Goal: Find specific page/section: Find specific page/section

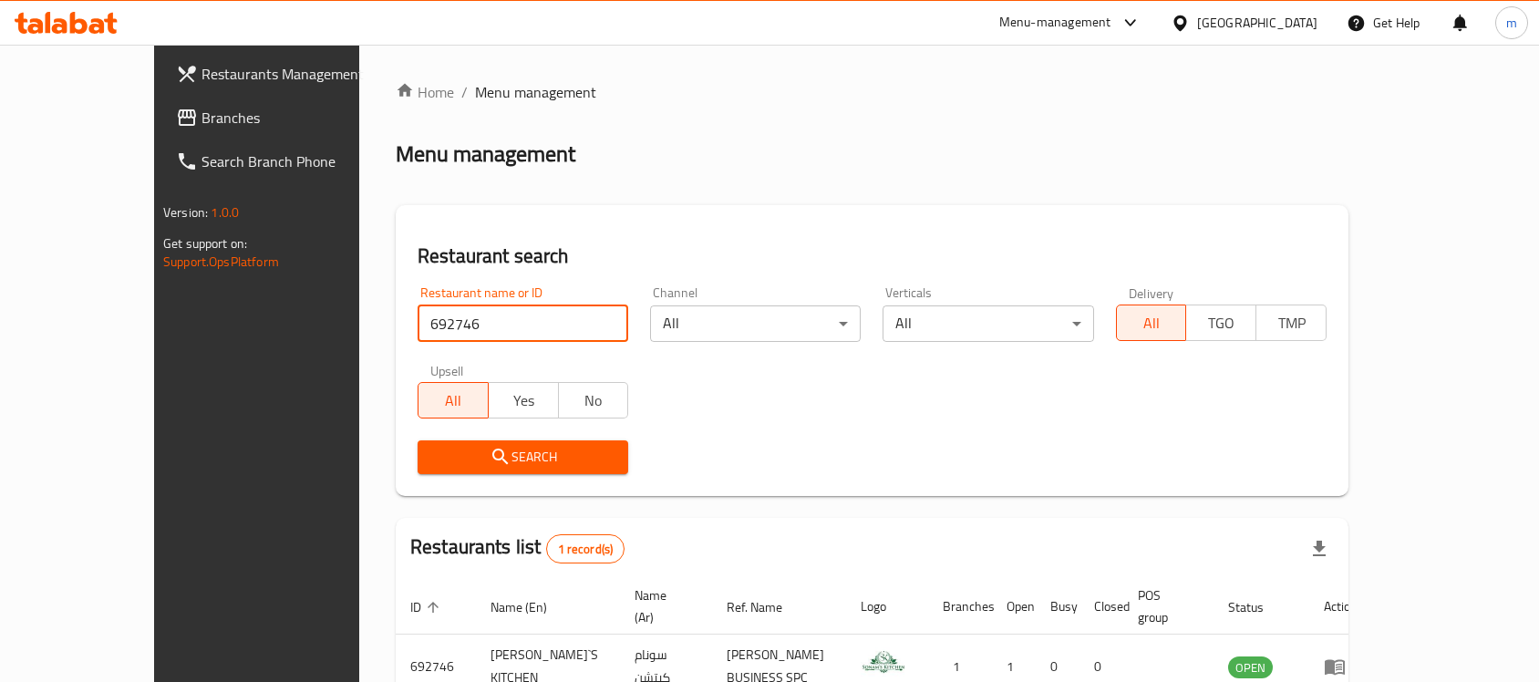
scroll to position [96, 0]
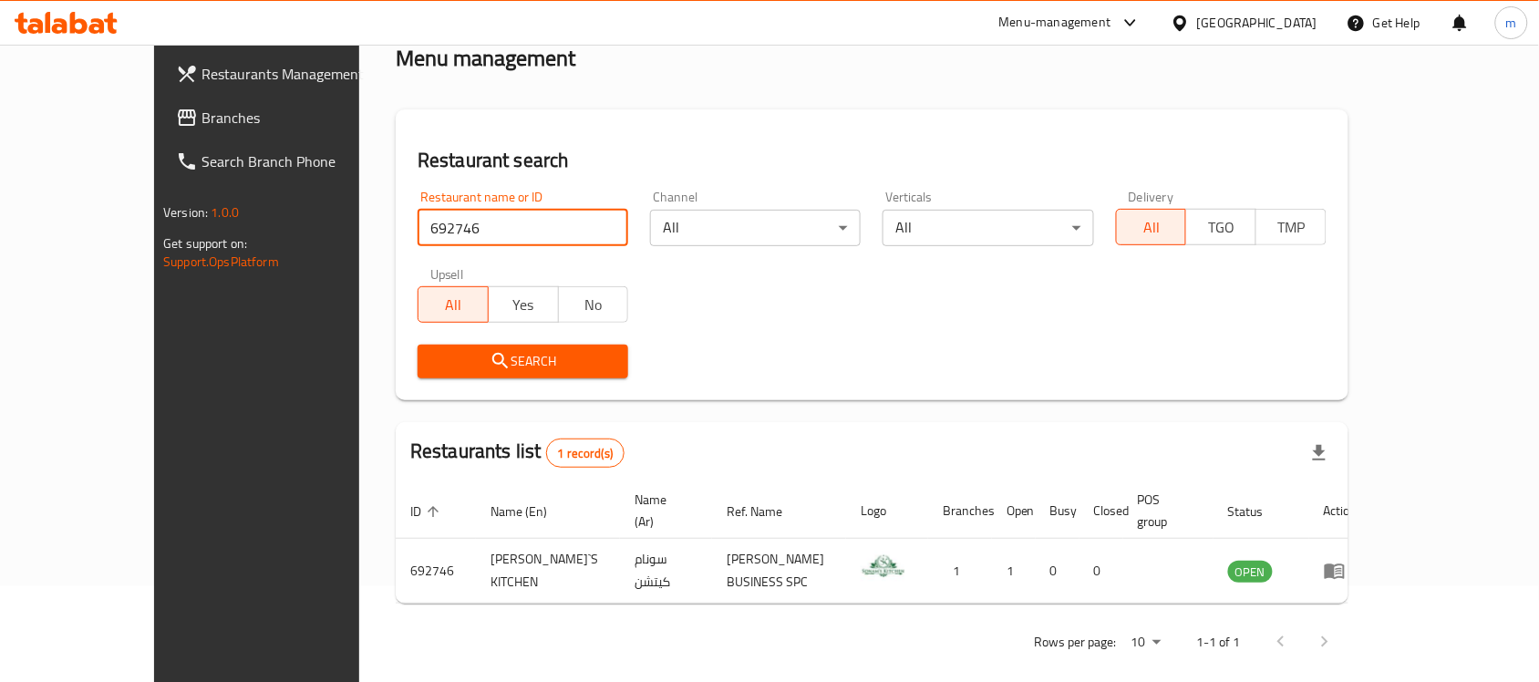
click at [671, 88] on div "Home / Menu management Menu management Restaurant search Restaurant name or ID …" at bounding box center [872, 325] width 953 height 680
click at [668, 126] on div "Restaurant search Restaurant name or ID 692746 Restaurant name or ID Channel Al…" at bounding box center [872, 254] width 953 height 291
click at [700, 92] on div "Home / Menu management Menu management Restaurant search Restaurant name or ID …" at bounding box center [872, 325] width 953 height 680
click at [616, 112] on div "Restaurant search Restaurant name or ID 692746 Restaurant name or ID Channel Al…" at bounding box center [872, 254] width 953 height 291
click at [814, 173] on h2 "Restaurant search" at bounding box center [871, 160] width 909 height 27
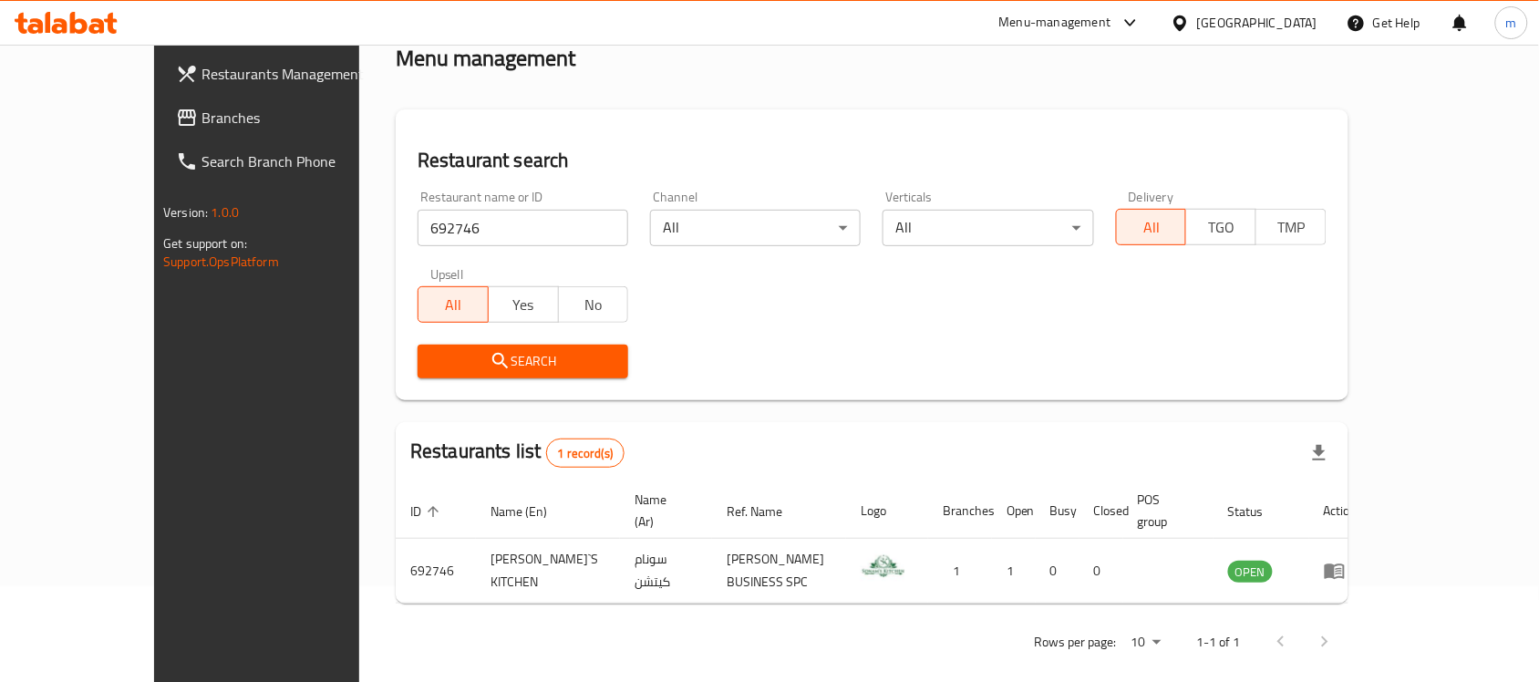
click at [201, 124] on span "Branches" at bounding box center [298, 118] width 195 height 22
click at [681, 129] on div "Restaurant search Restaurant name or ID 692746 Restaurant name or ID Channel Al…" at bounding box center [872, 254] width 953 height 291
click at [201, 116] on span "Branches" at bounding box center [298, 118] width 195 height 22
click at [499, 119] on div "Restaurant search Restaurant name or ID 692746 Restaurant name or ID Channel Al…" at bounding box center [872, 254] width 953 height 291
click at [201, 108] on span "Branches" at bounding box center [298, 118] width 195 height 22
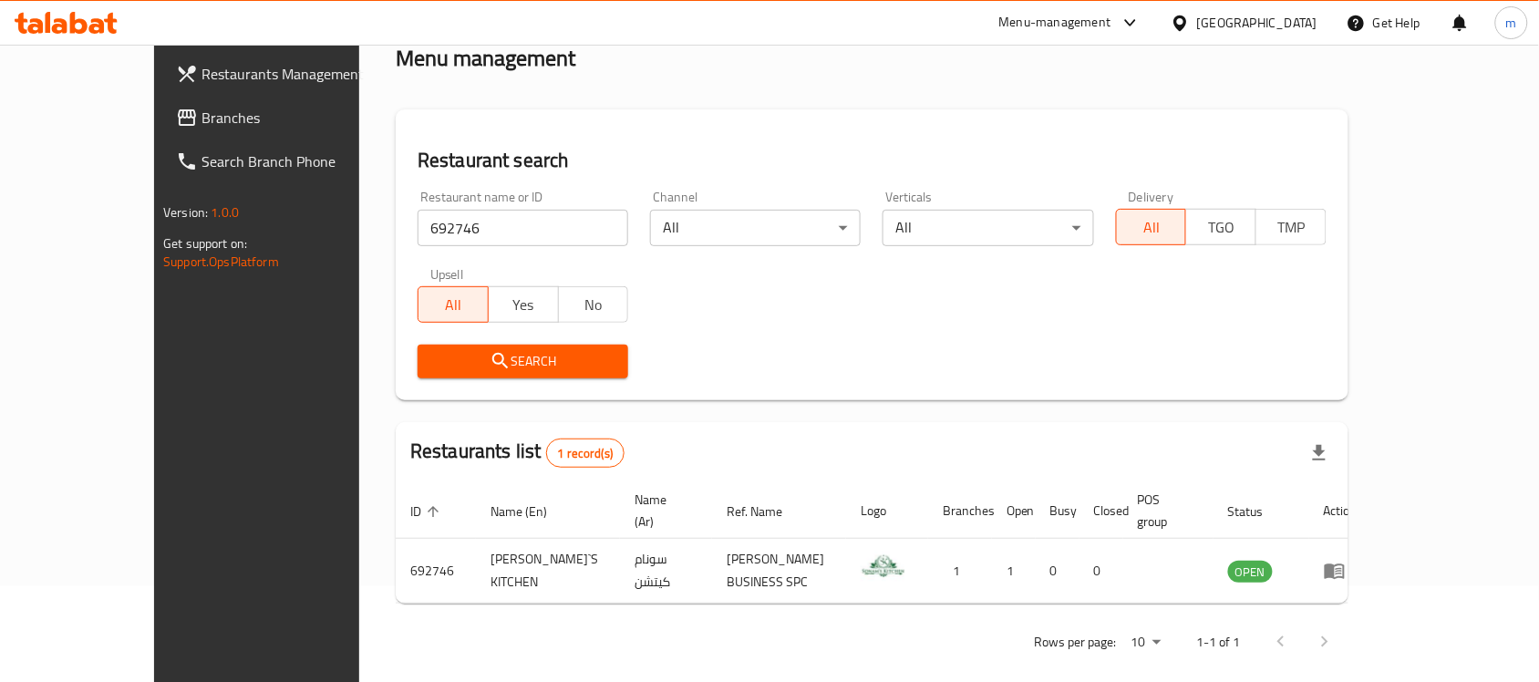
click at [588, 139] on div "Restaurant search Restaurant name or ID 692746 Restaurant name or ID Channel Al…" at bounding box center [872, 254] width 953 height 291
click at [591, 120] on div "Restaurant search Restaurant name or ID 692746 Restaurant name or ID Channel Al…" at bounding box center [872, 254] width 953 height 291
click at [531, 130] on div "Restaurant search Restaurant name or ID 692746 Restaurant name or ID Channel Al…" at bounding box center [872, 254] width 953 height 291
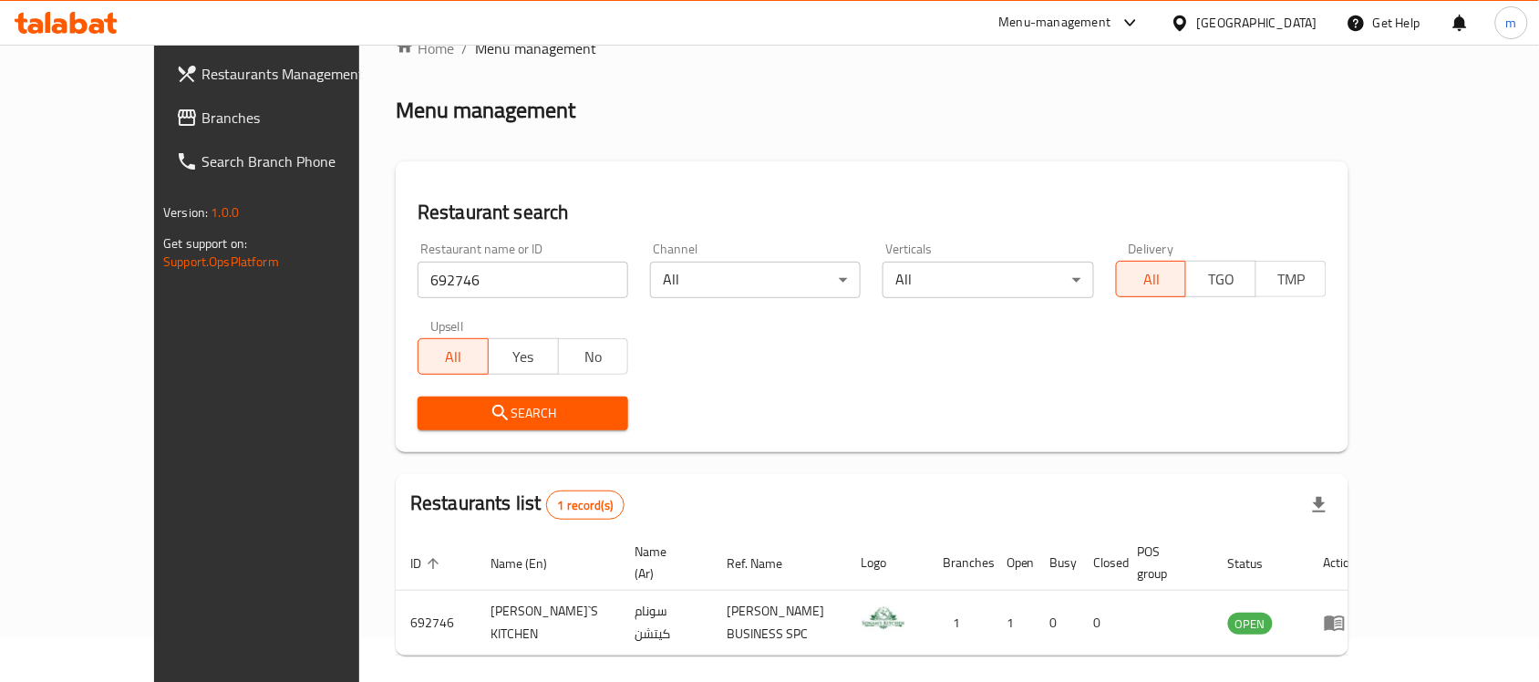
scroll to position [0, 0]
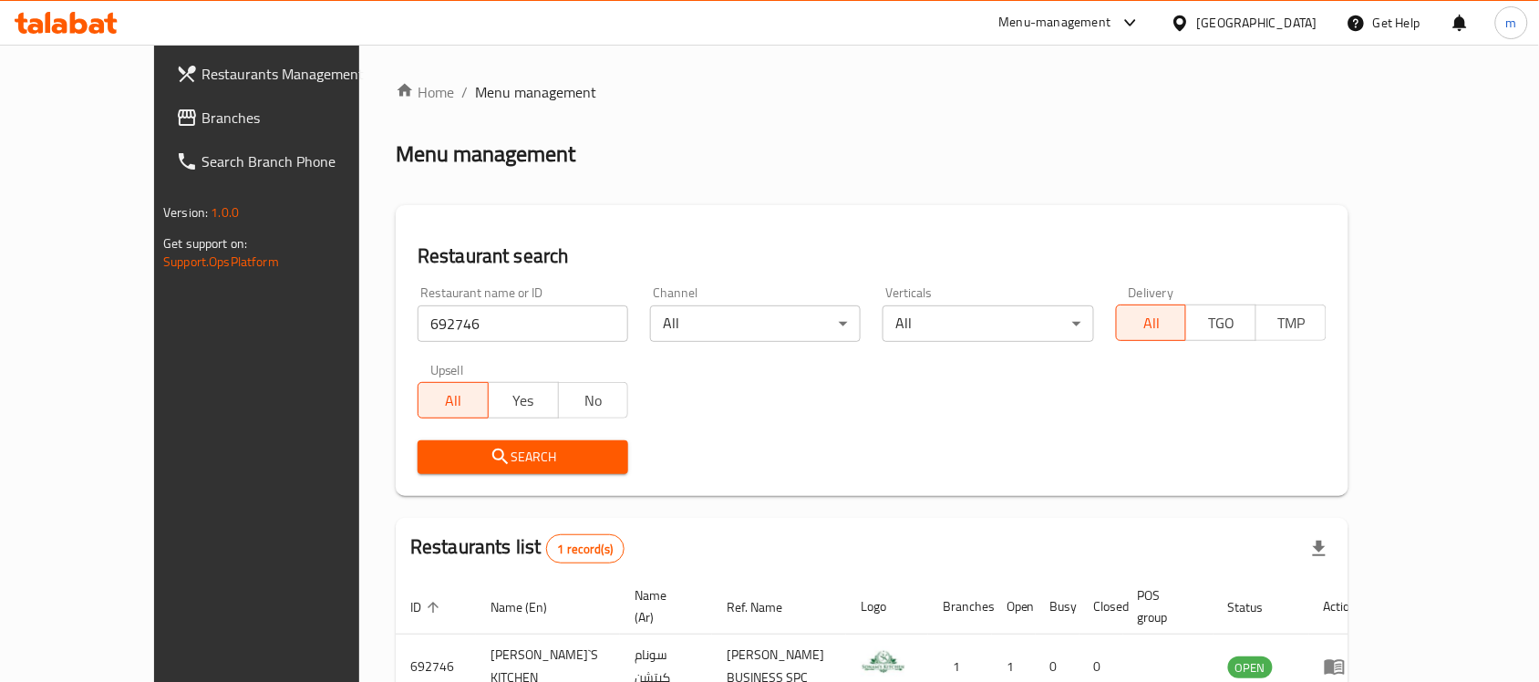
click at [603, 102] on ol "Home / Menu management" at bounding box center [872, 92] width 953 height 22
click at [201, 123] on span "Branches" at bounding box center [298, 118] width 195 height 22
click at [714, 180] on div "Home / Menu management Menu management Restaurant search Restaurant name or ID …" at bounding box center [872, 421] width 953 height 680
click at [161, 137] on link "Branches" at bounding box center [286, 118] width 250 height 44
click at [417, 329] on input "692746" at bounding box center [522, 323] width 211 height 36
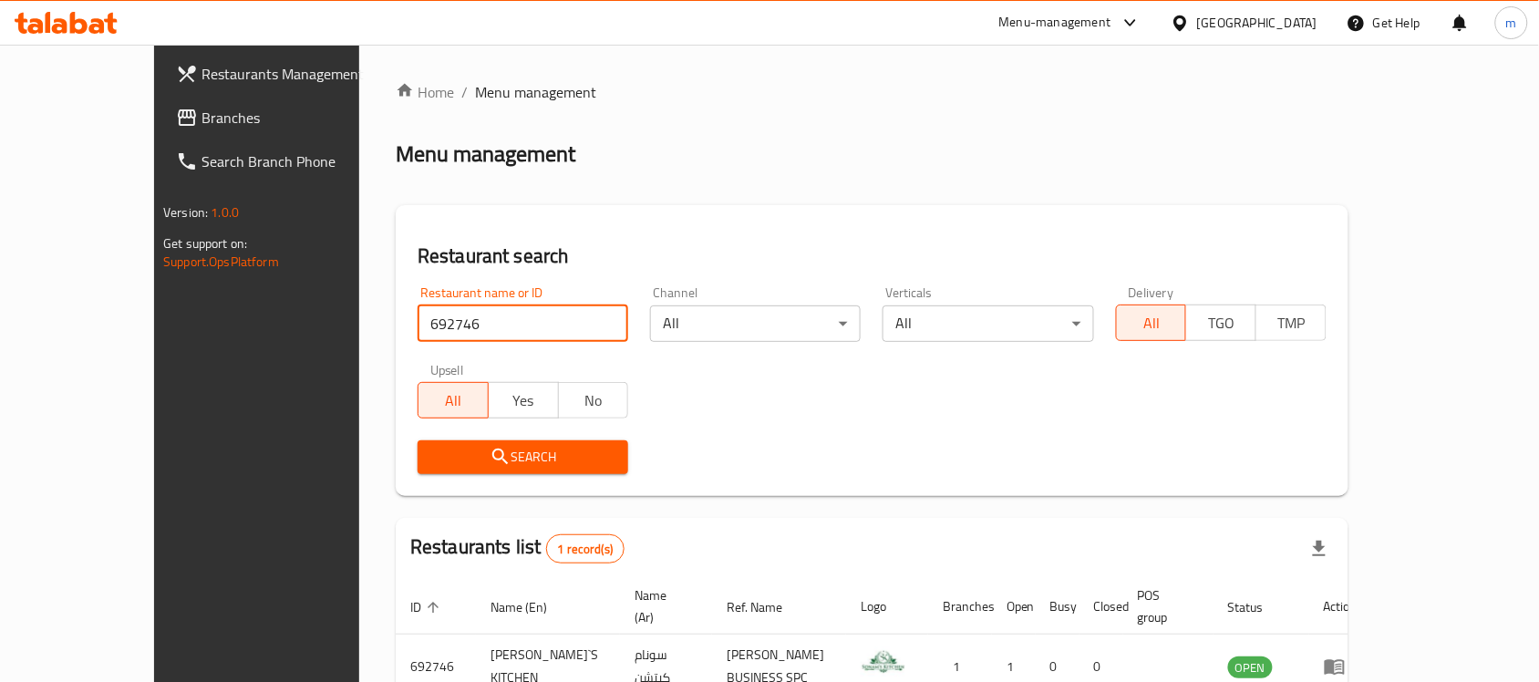
click at [417, 329] on input "692746" at bounding box center [522, 323] width 211 height 36
paste input "50908"
type input "50908"
click button "Search" at bounding box center [522, 457] width 211 height 34
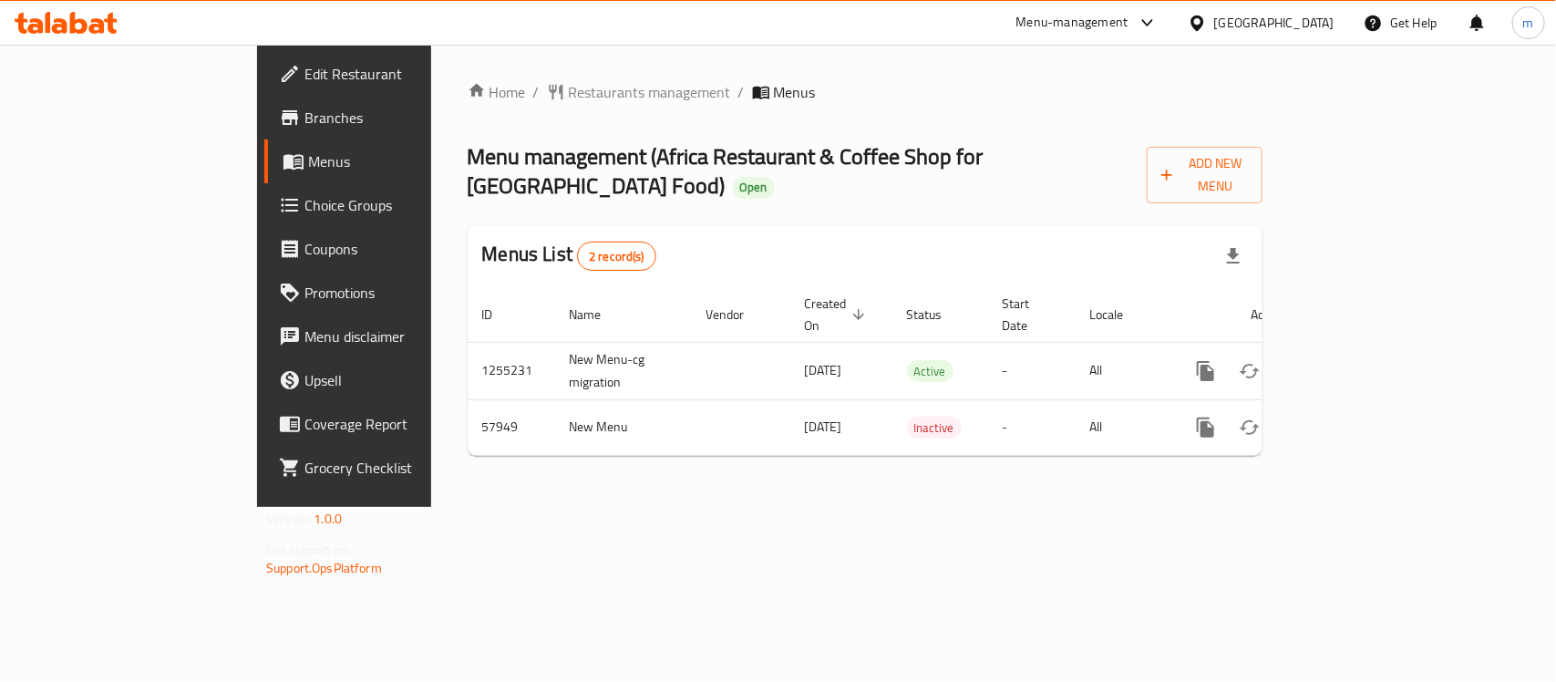
click at [750, 39] on div "Menu-management Oman Get Help m" at bounding box center [778, 23] width 1556 height 44
click at [569, 83] on span "Restaurants management" at bounding box center [650, 92] width 162 height 22
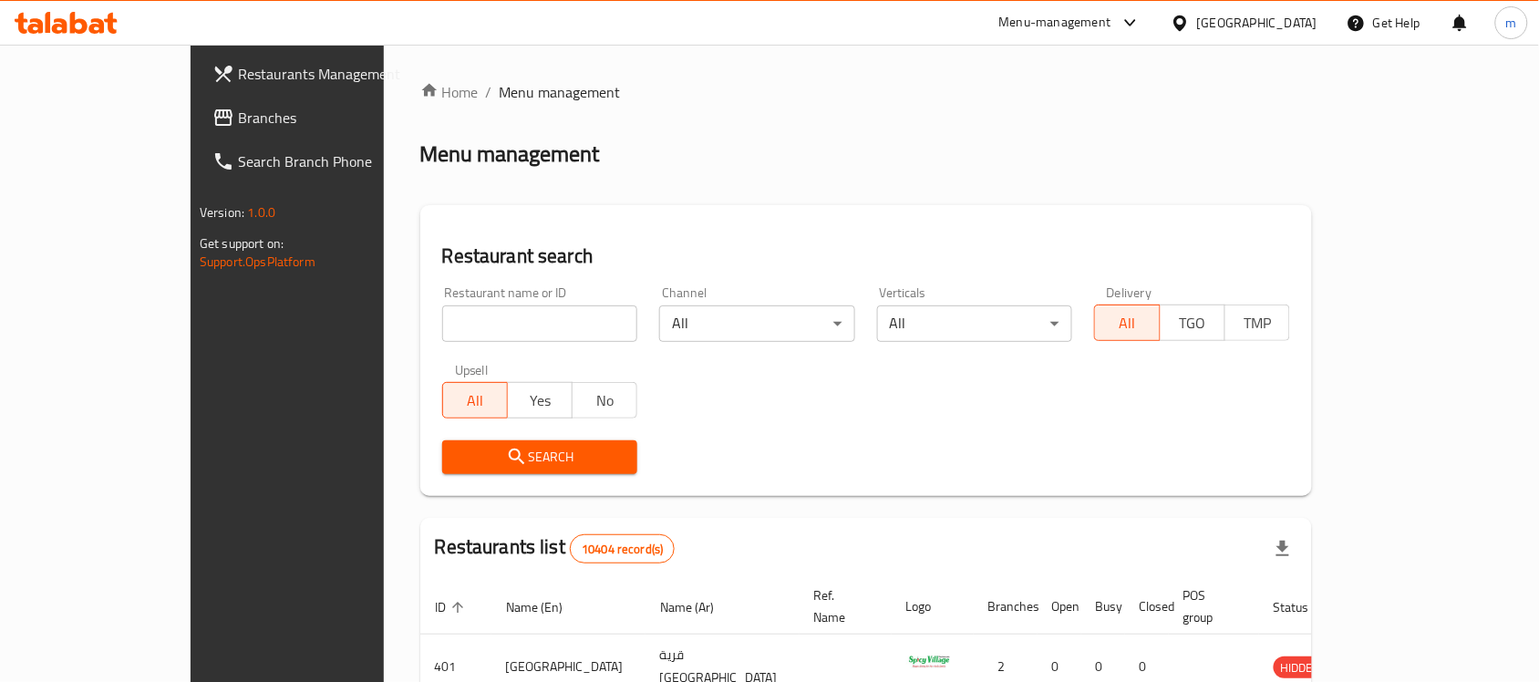
click at [511, 331] on input "search" at bounding box center [540, 323] width 196 height 36
paste input "28245"
type input "28245"
click button "Search" at bounding box center [540, 457] width 196 height 34
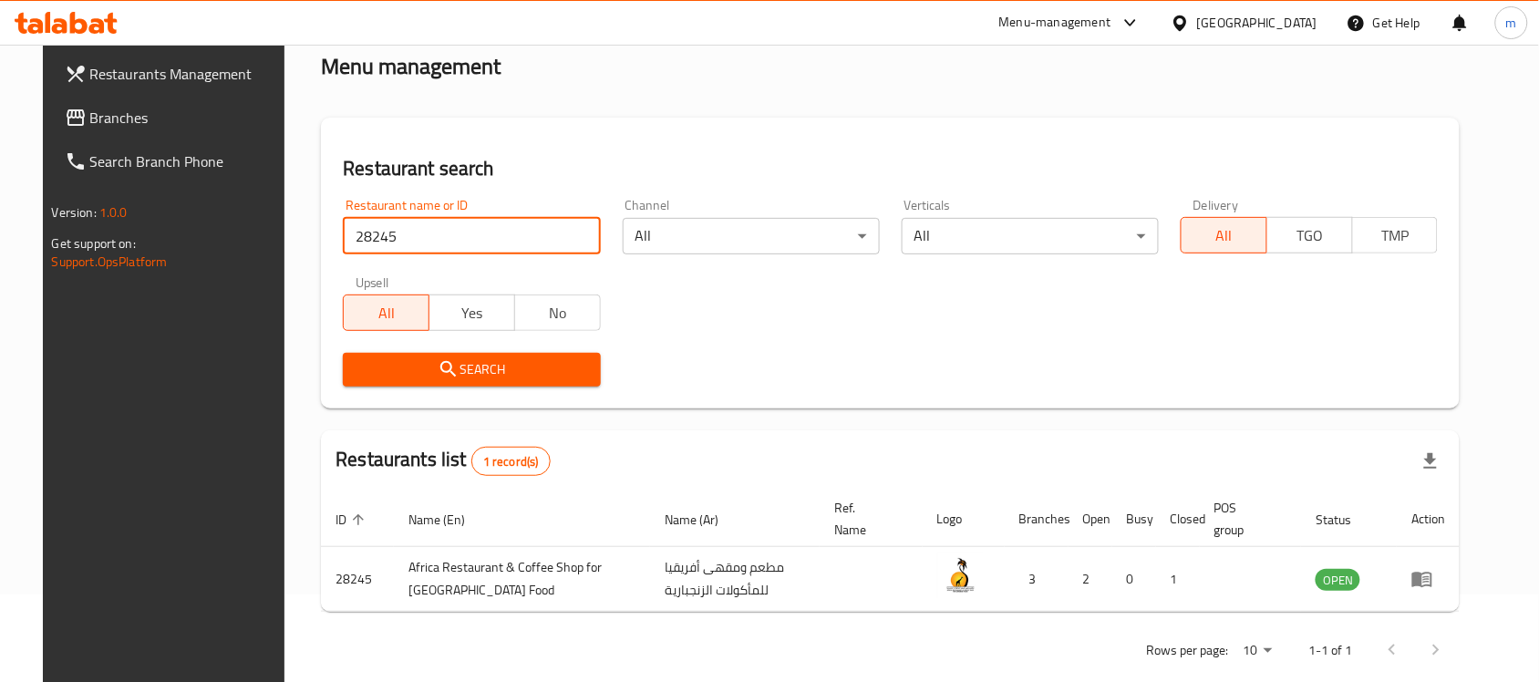
scroll to position [116, 0]
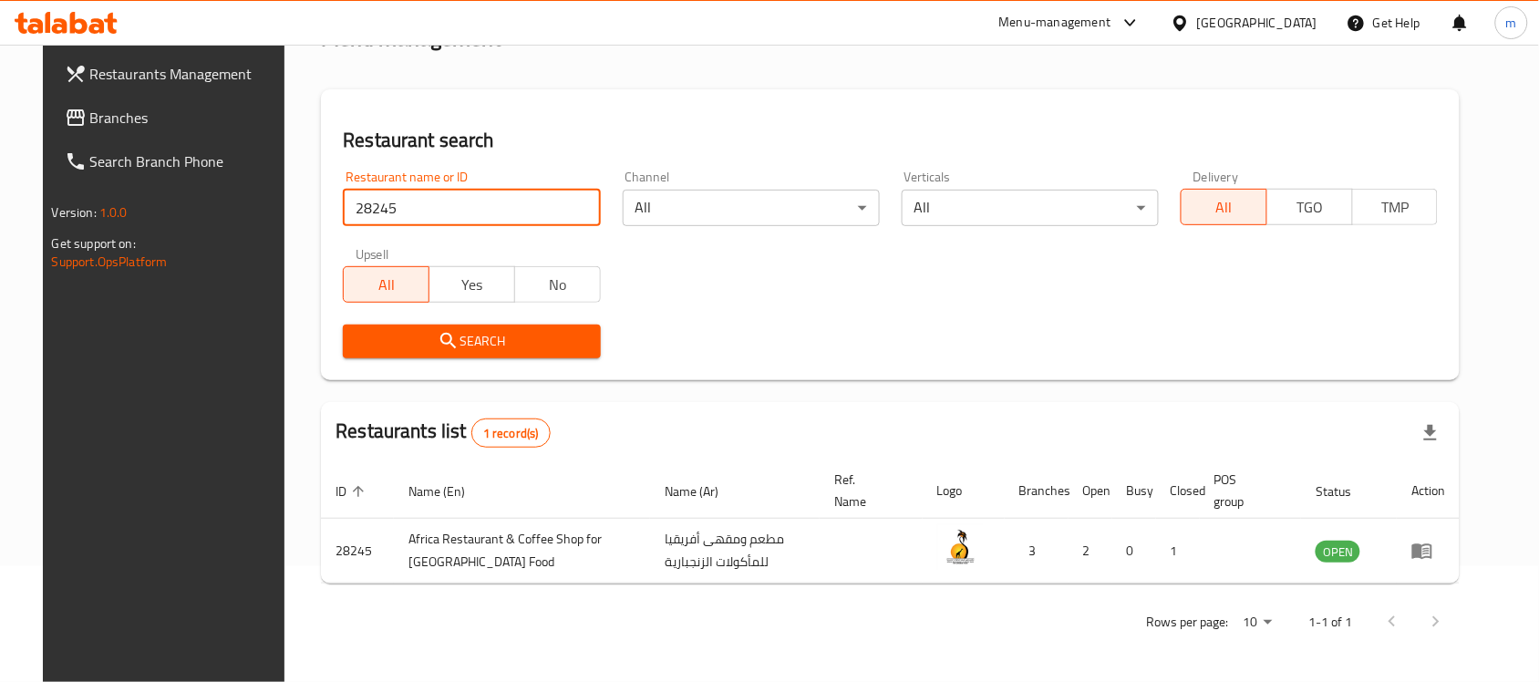
click at [923, 321] on div "Search" at bounding box center [890, 342] width 1117 height 56
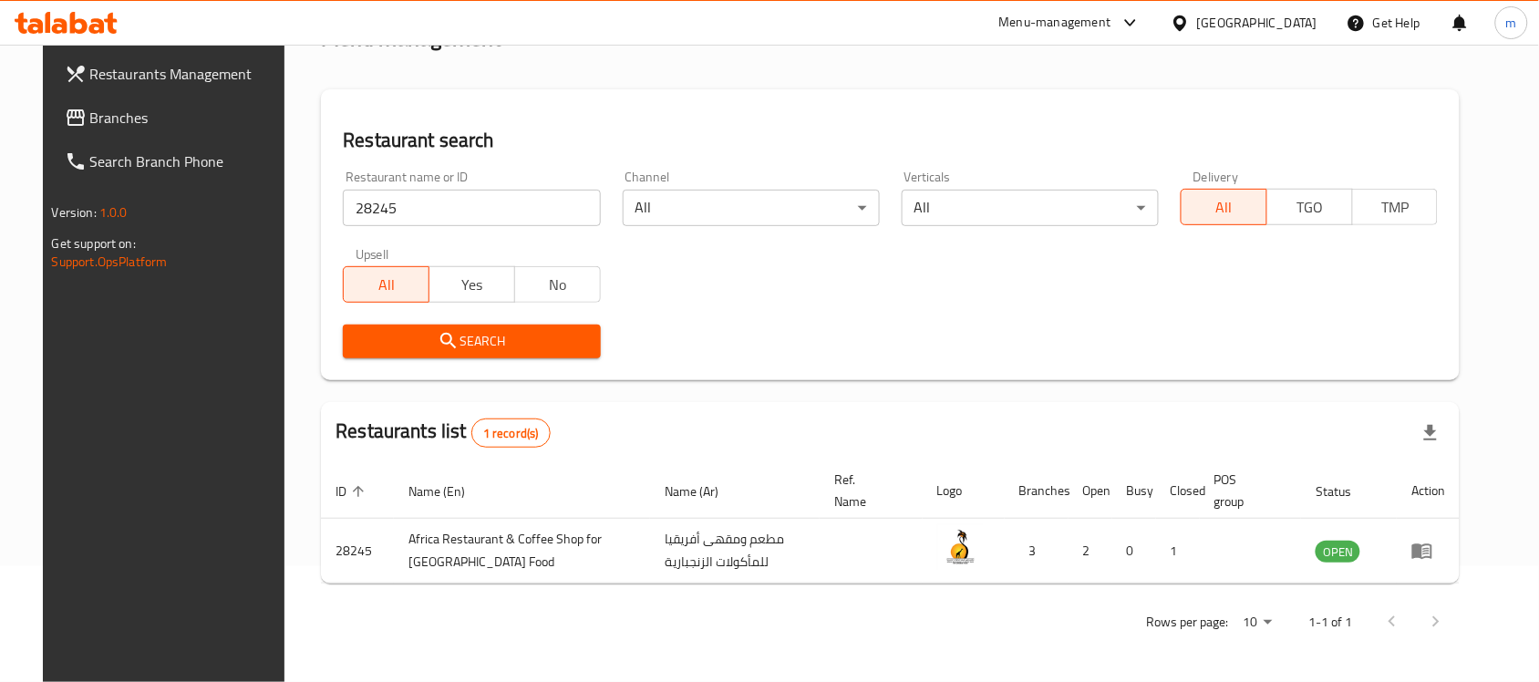
click at [648, 75] on div "Home / Menu management Menu management Restaurant search Restaurant name or ID …" at bounding box center [890, 305] width 1138 height 680
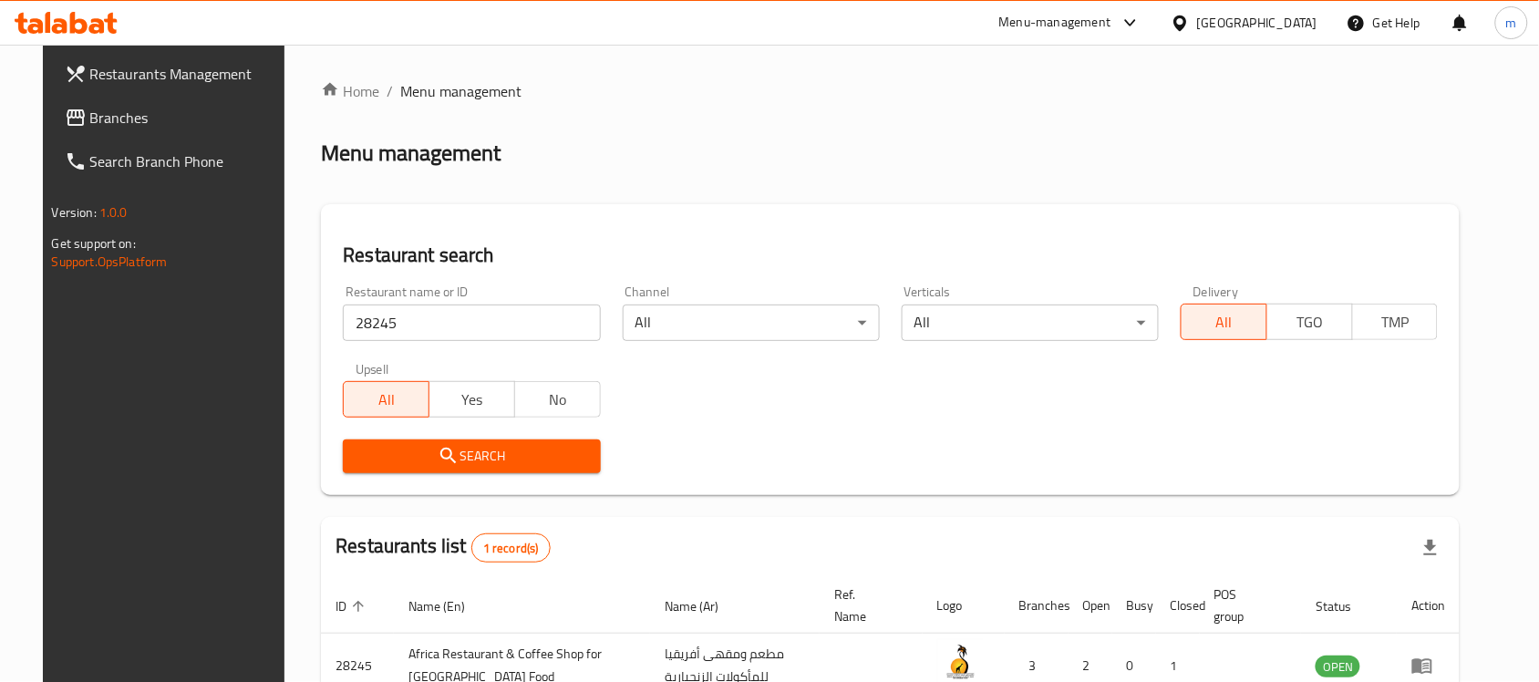
scroll to position [0, 0]
click at [1305, 19] on div "Oman" at bounding box center [1257, 23] width 120 height 20
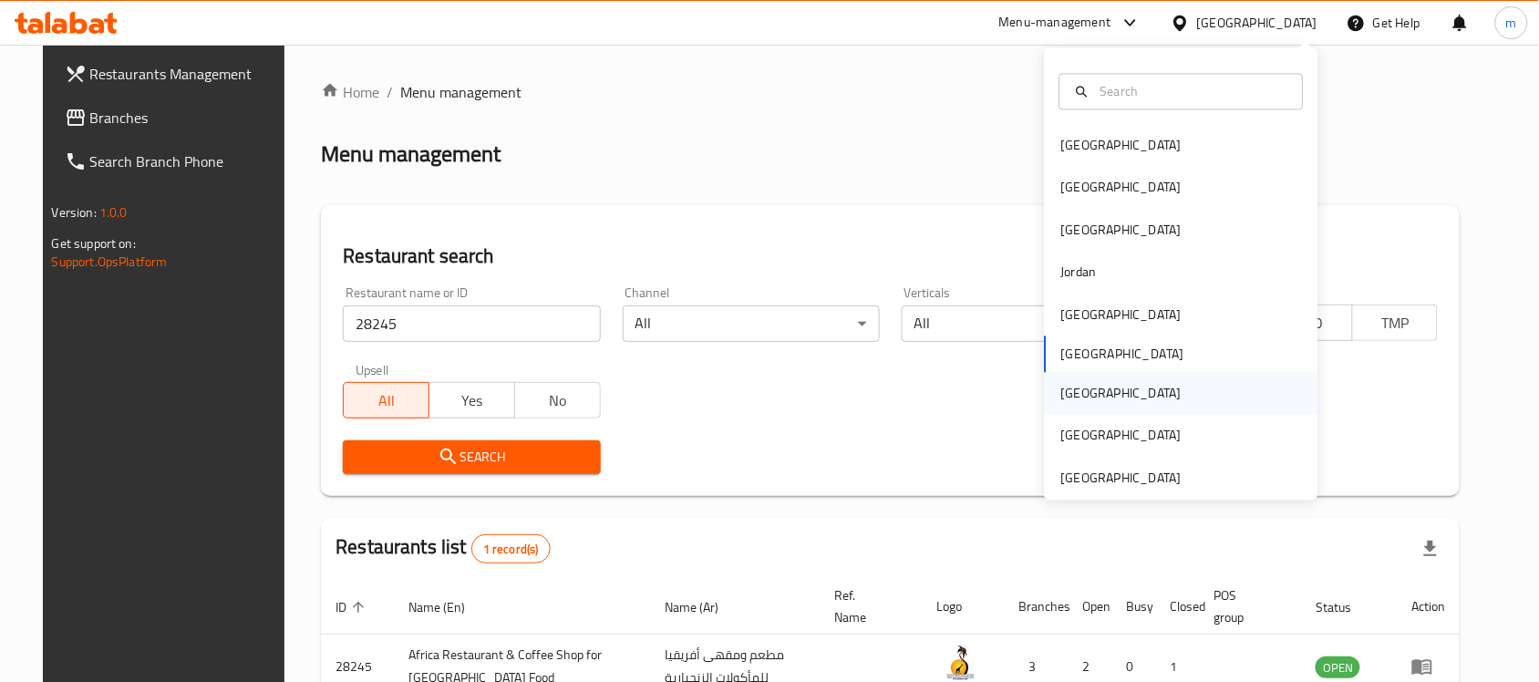
click at [1071, 388] on div "[GEOGRAPHIC_DATA]" at bounding box center [1121, 394] width 120 height 20
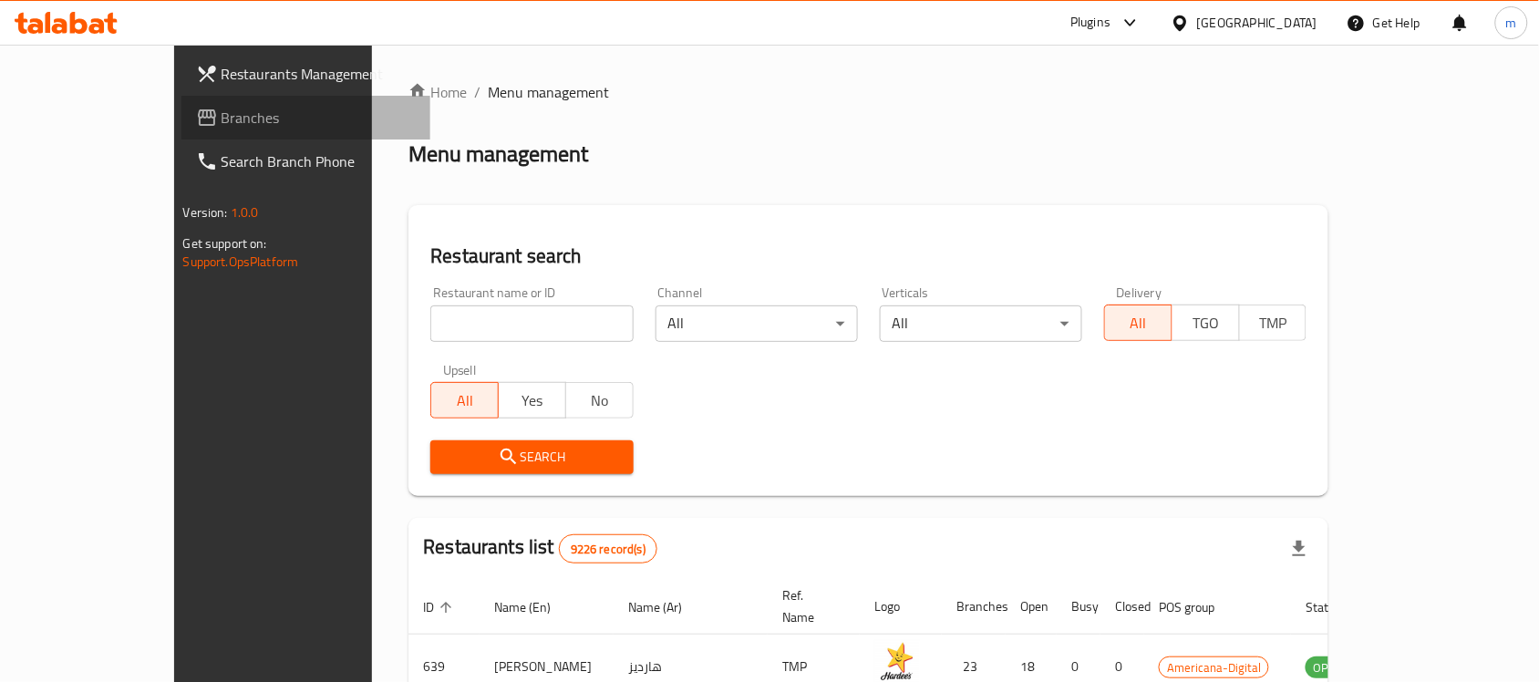
drag, startPoint x: 109, startPoint y: 117, endPoint x: 118, endPoint y: 125, distance: 12.3
click at [221, 117] on span "Branches" at bounding box center [318, 118] width 195 height 22
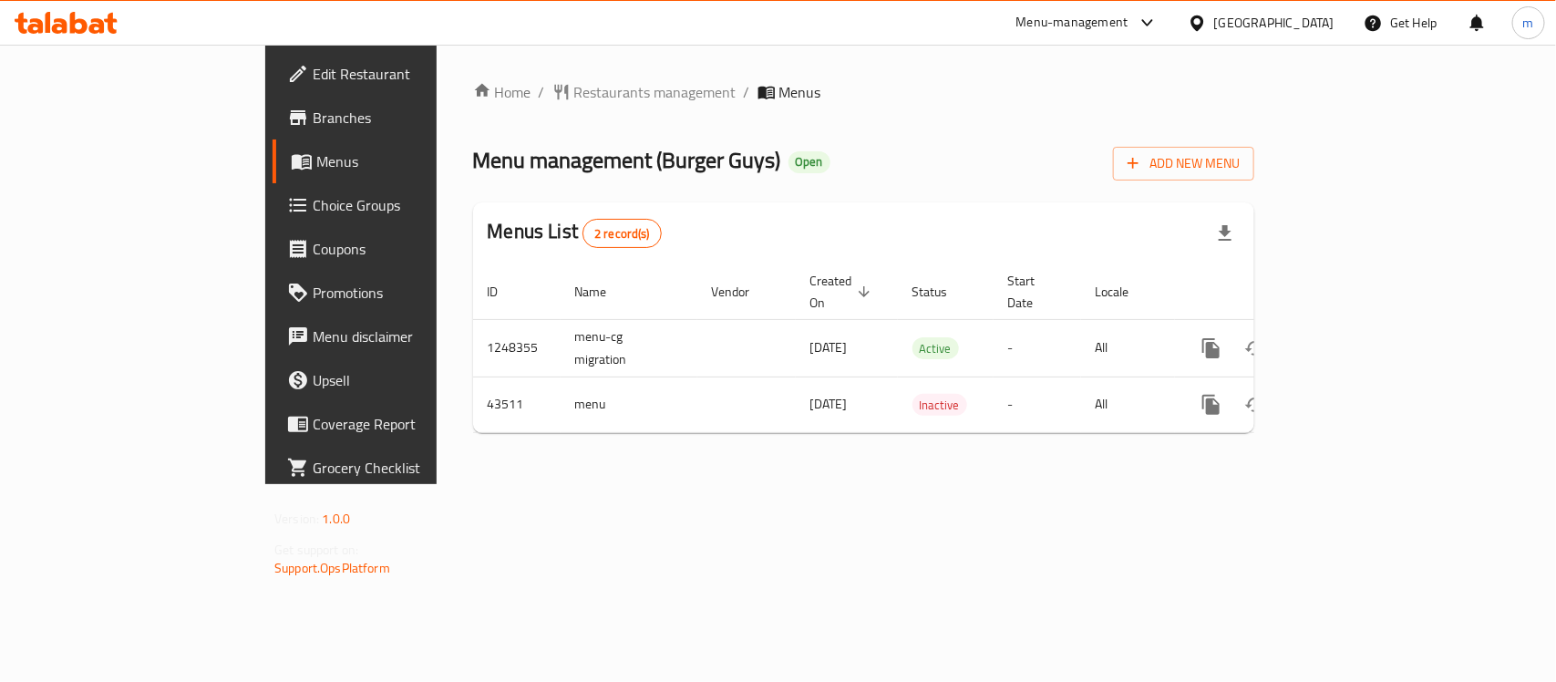
click at [761, 102] on ol "Home / Restaurants management / Menus" at bounding box center [863, 92] width 781 height 22
click at [574, 100] on span "Restaurants management" at bounding box center [655, 92] width 162 height 22
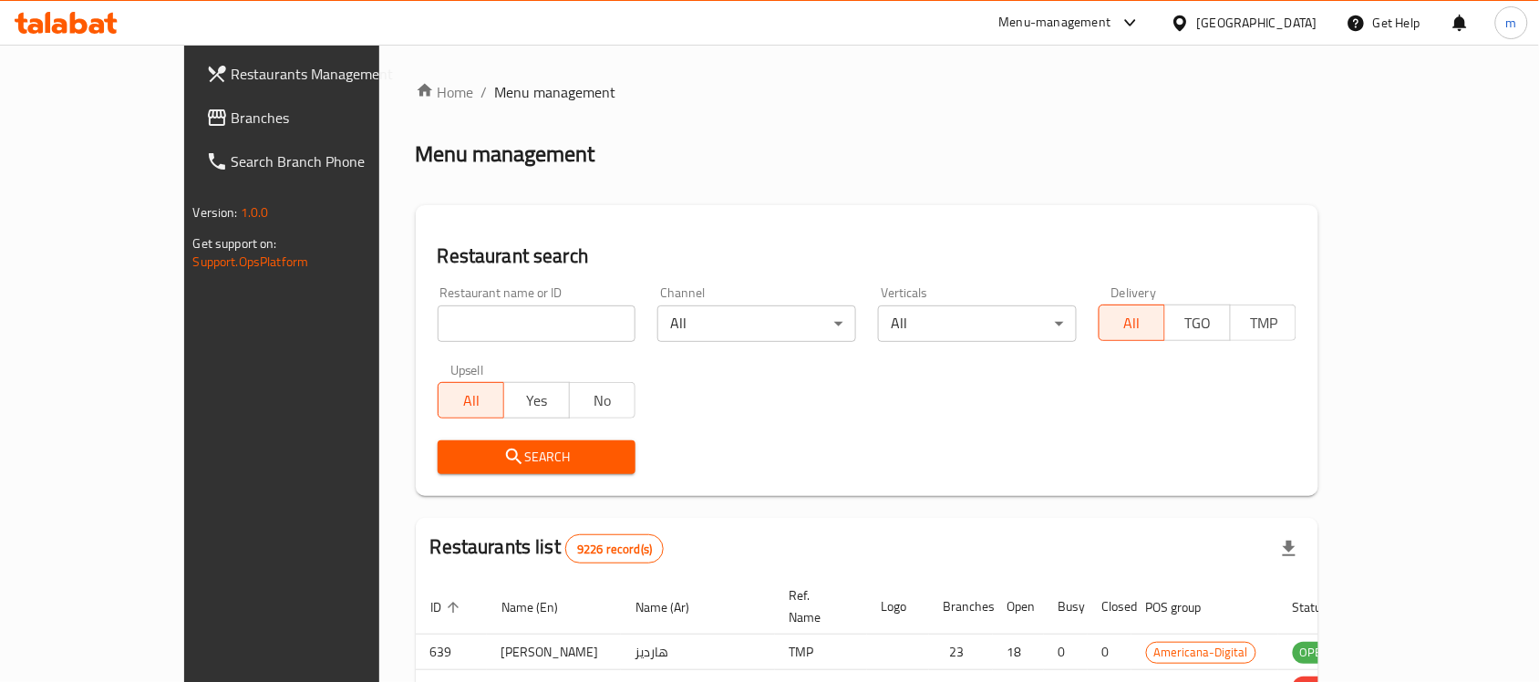
click at [486, 324] on div at bounding box center [769, 341] width 1539 height 682
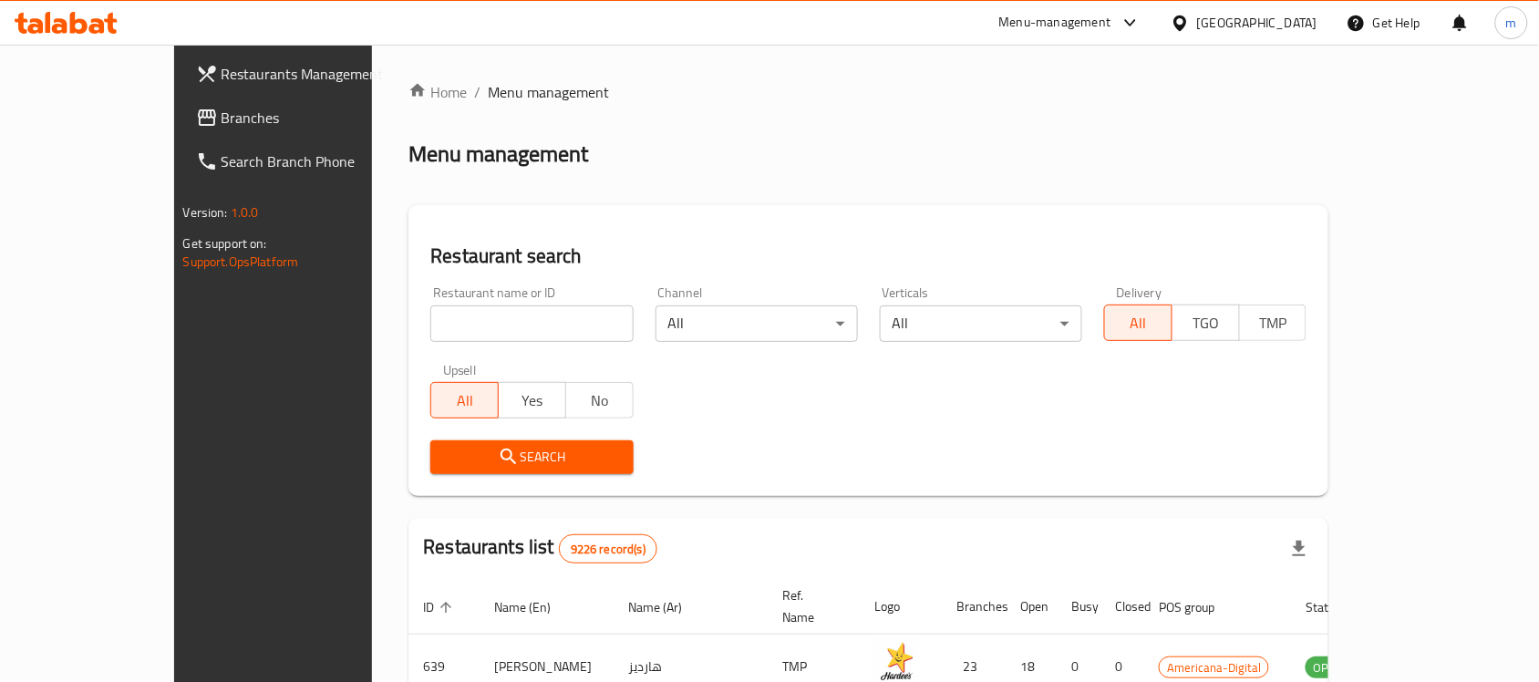
click at [486, 324] on input "search" at bounding box center [531, 323] width 202 height 36
paste input "22558"
type input "22558"
click button "Search" at bounding box center [531, 457] width 202 height 34
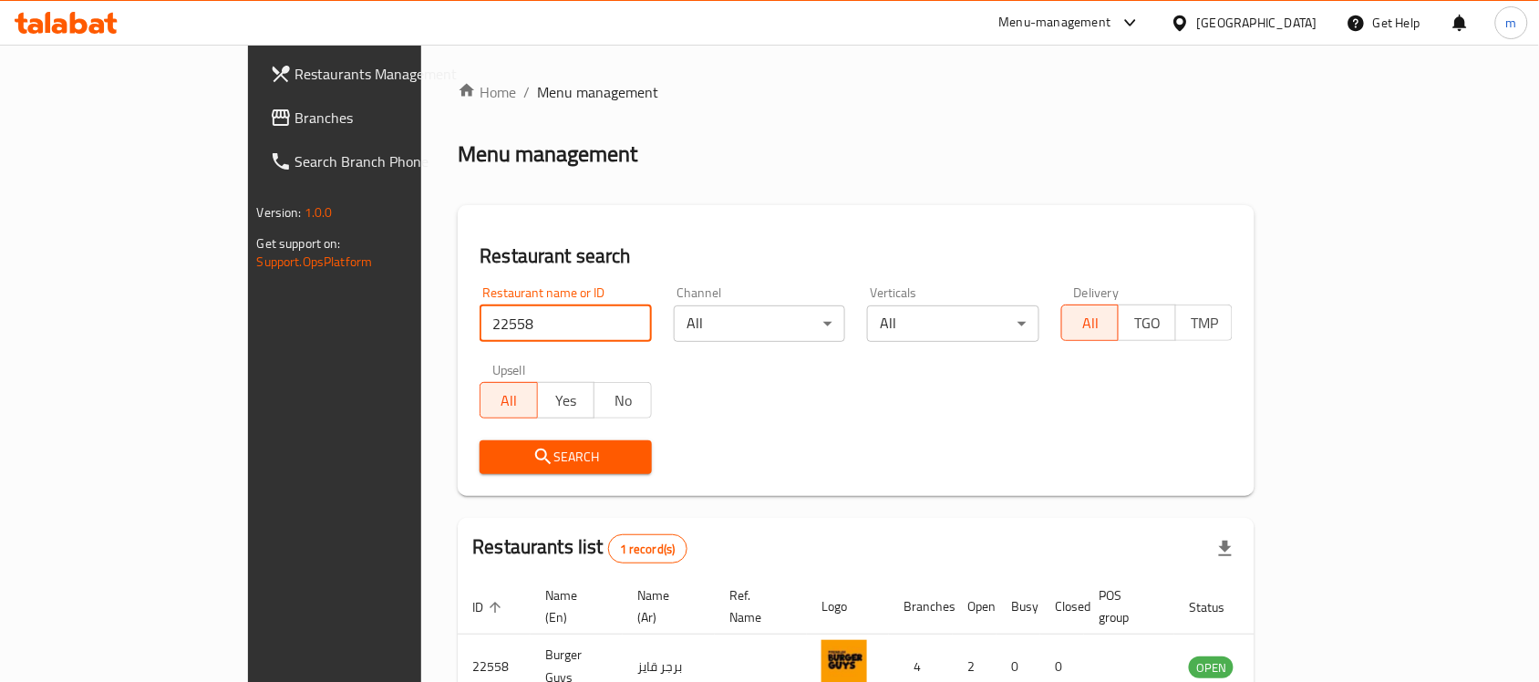
scroll to position [96, 0]
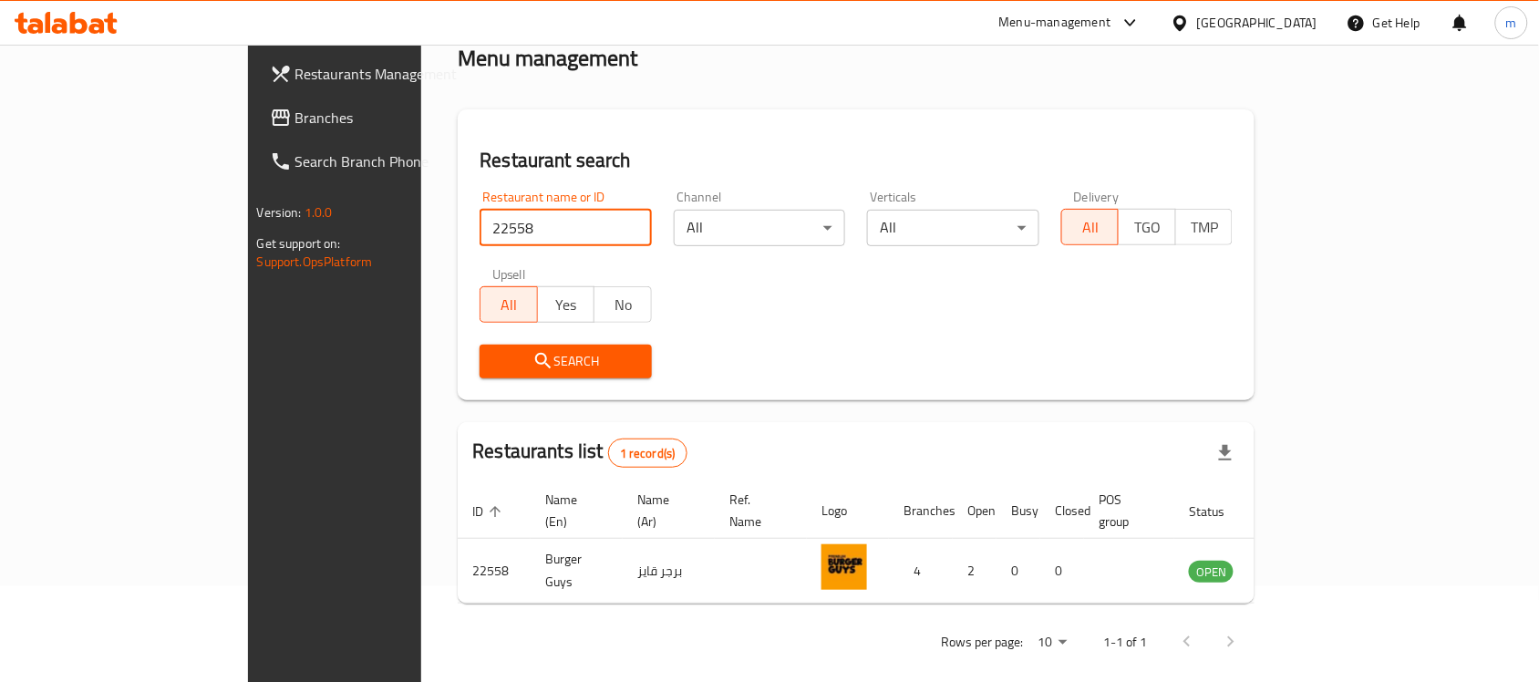
click at [698, 426] on div "Restaurants list 1 record(s)" at bounding box center [856, 453] width 797 height 62
click at [1115, 435] on div "Restaurants list 1 record(s)" at bounding box center [856, 453] width 797 height 62
click at [295, 129] on span "Branches" at bounding box center [392, 118] width 195 height 22
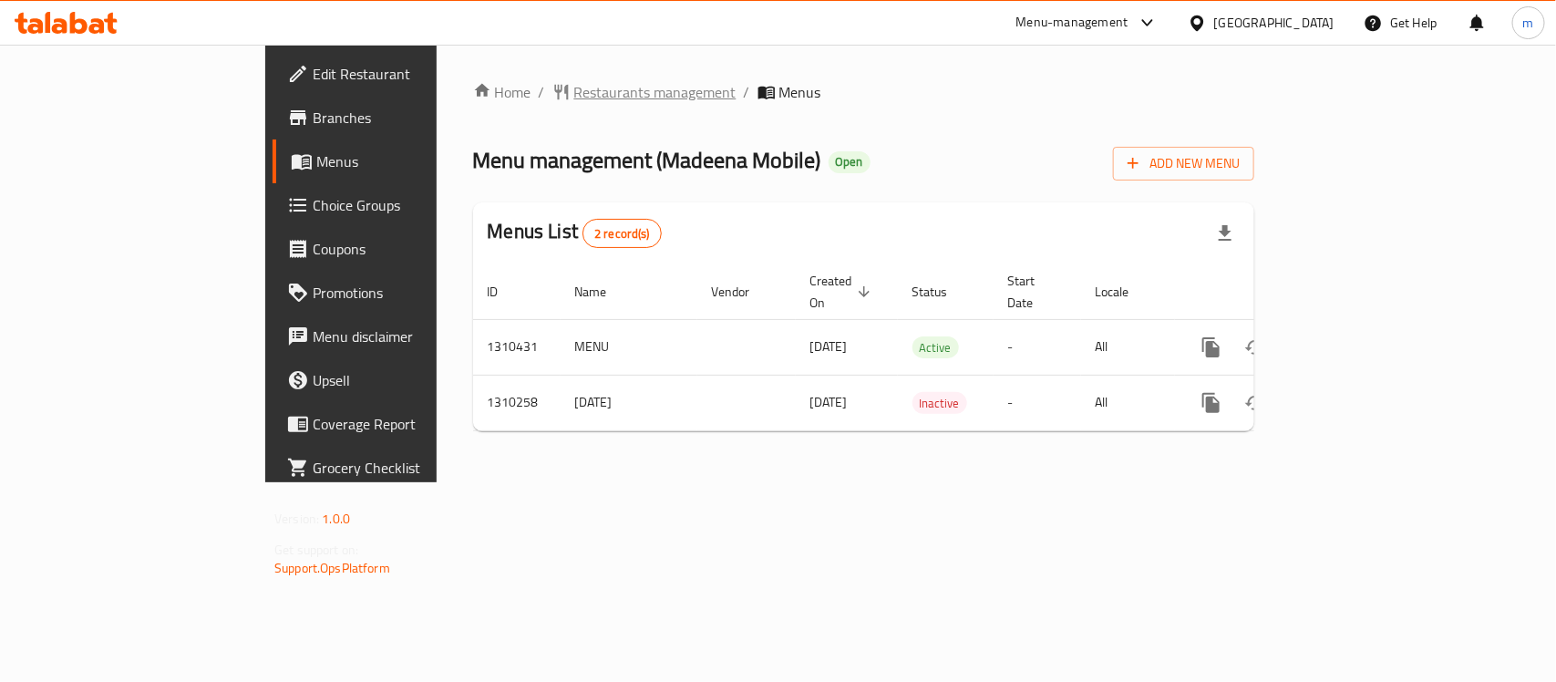
click at [574, 92] on span "Restaurants management" at bounding box center [655, 92] width 162 height 22
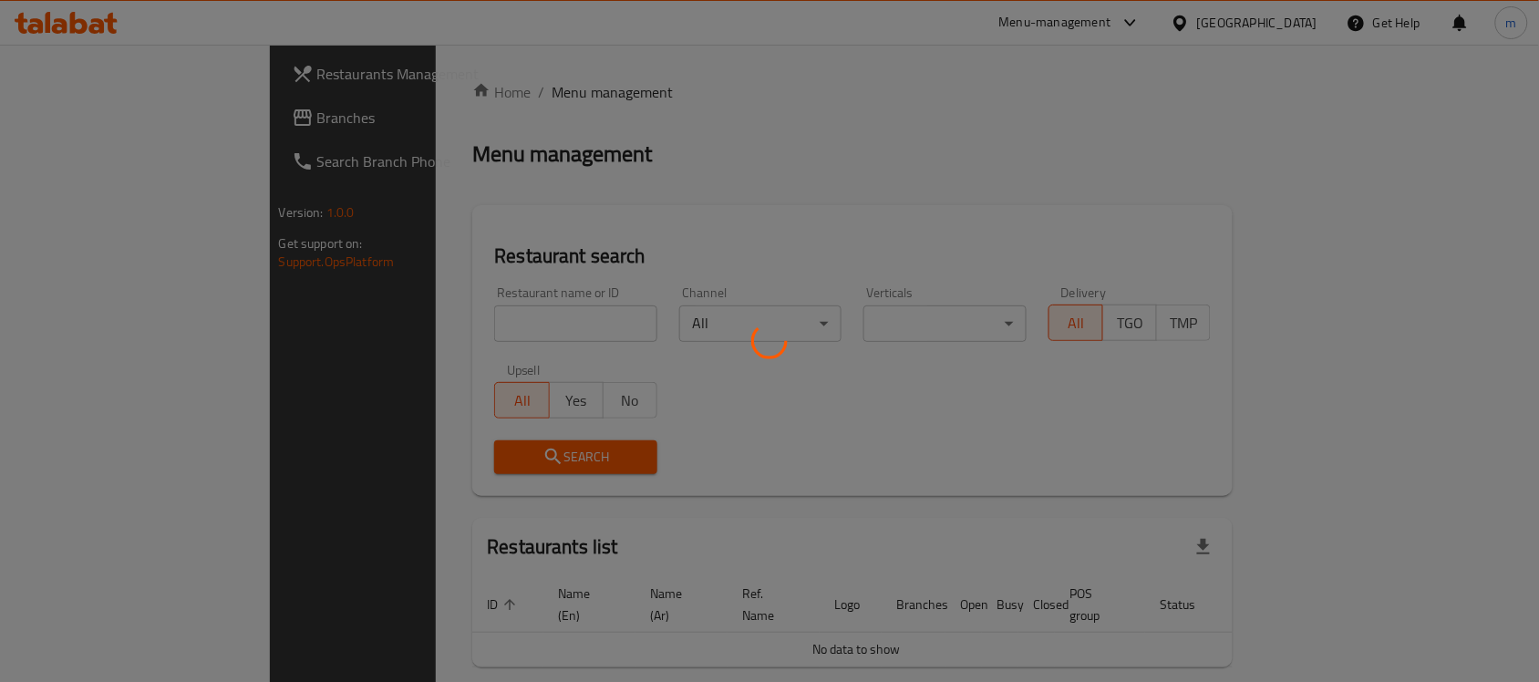
click at [497, 329] on div at bounding box center [769, 341] width 1539 height 682
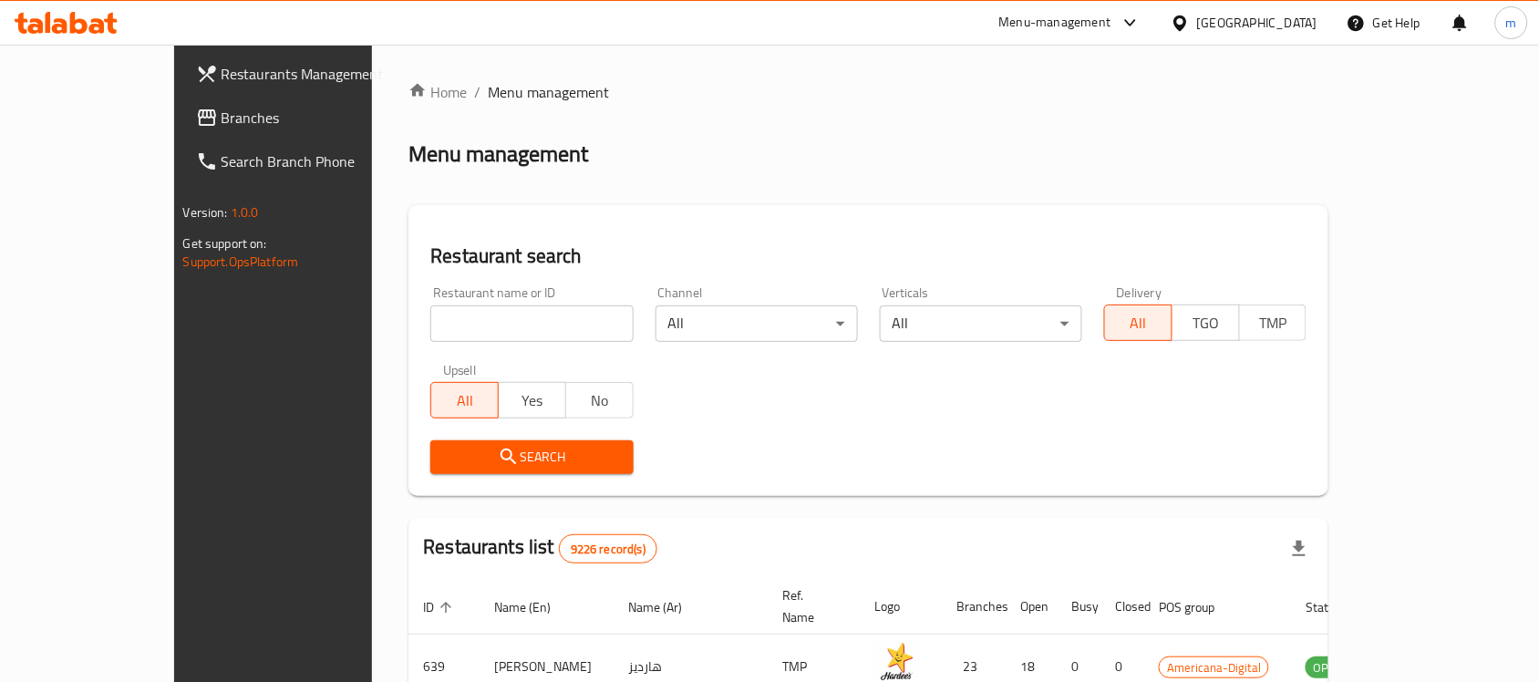
click at [497, 329] on input "search" at bounding box center [531, 323] width 202 height 36
paste input "705322"
type input "705322"
click at [447, 460] on span "Search" at bounding box center [531, 457] width 173 height 23
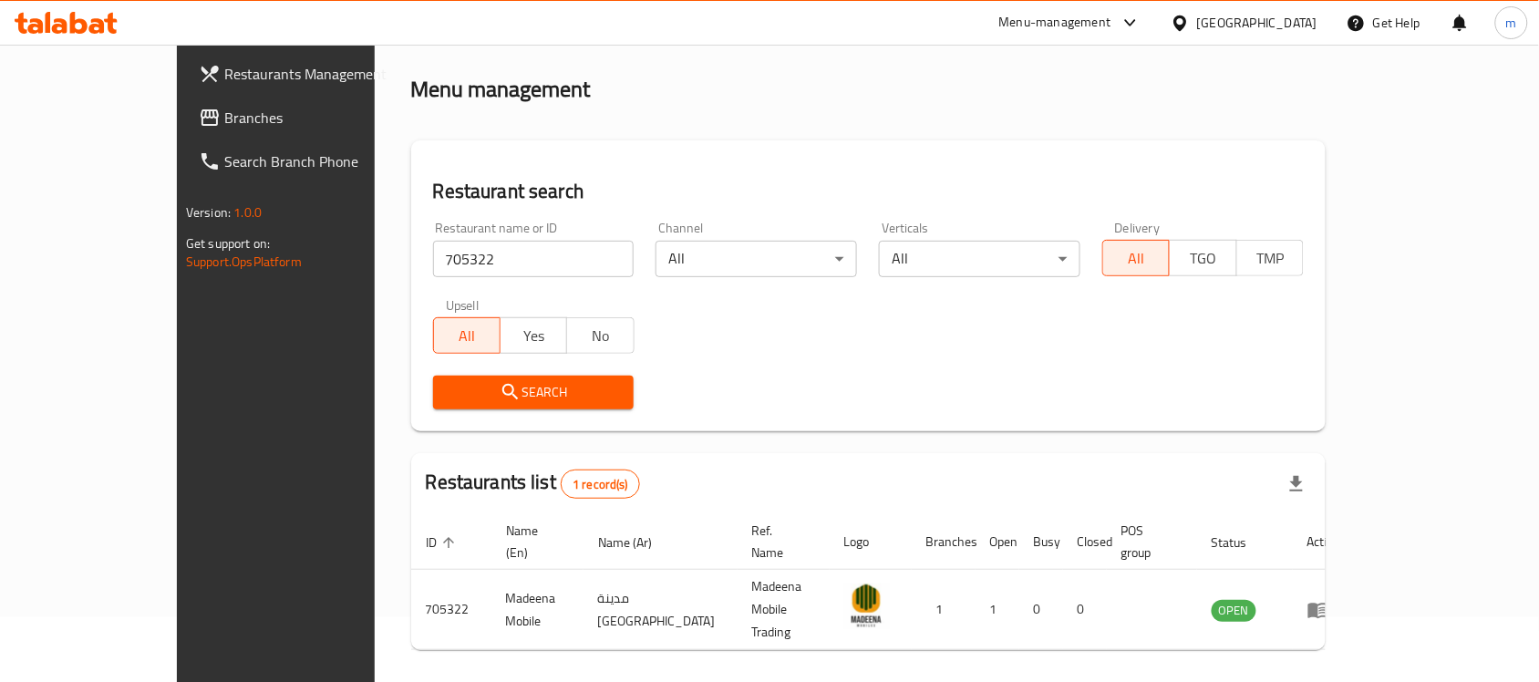
scroll to position [96, 0]
